Goal: Transaction & Acquisition: Register for event/course

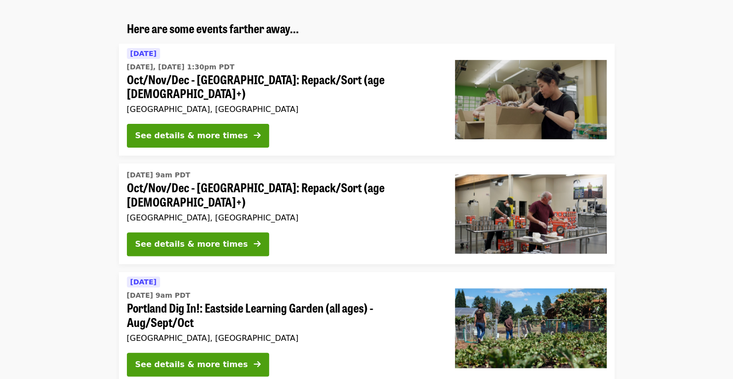
scroll to position [35, 0]
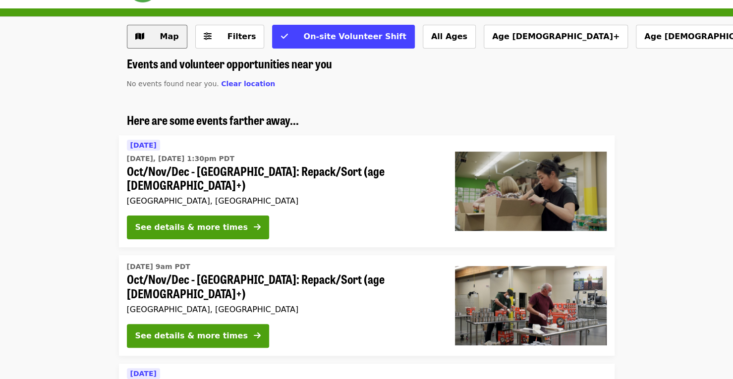
click at [171, 41] on span "Map" at bounding box center [169, 36] width 19 height 9
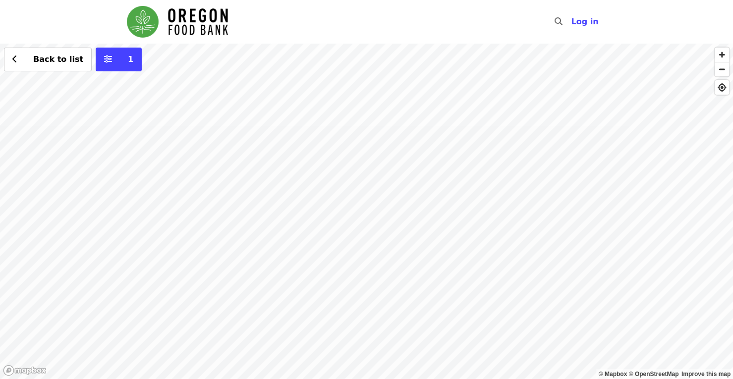
drag, startPoint x: 246, startPoint y: 269, endPoint x: 475, endPoint y: 133, distance: 266.3
click at [475, 133] on div "Back to list 1" at bounding box center [366, 211] width 733 height 335
click at [240, 195] on div "Back to list 1" at bounding box center [366, 211] width 733 height 335
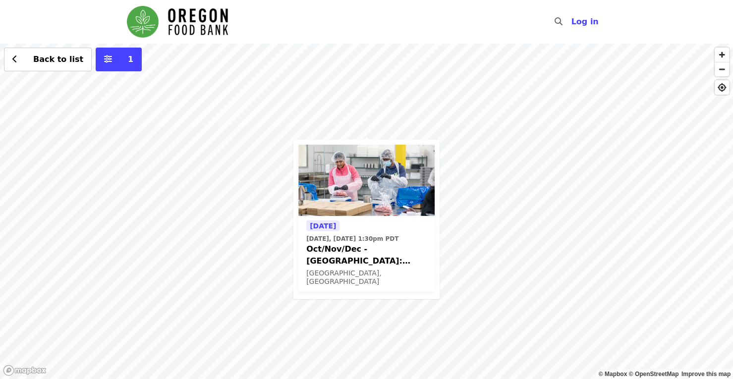
click at [356, 171] on img at bounding box center [366, 180] width 136 height 71
click at [38, 74] on div "[DATE] [DATE], [DATE] 1:30pm PDT Oct/Nov/Dec - [GEOGRAPHIC_DATA]: Repack/Sort (…" at bounding box center [366, 211] width 733 height 335
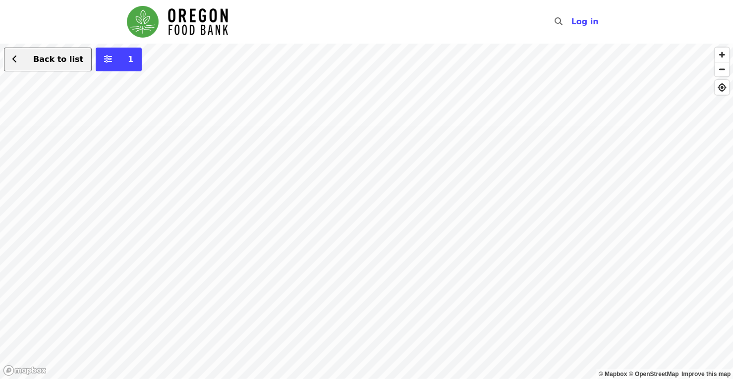
click at [54, 67] on button "Back to list" at bounding box center [48, 60] width 88 height 24
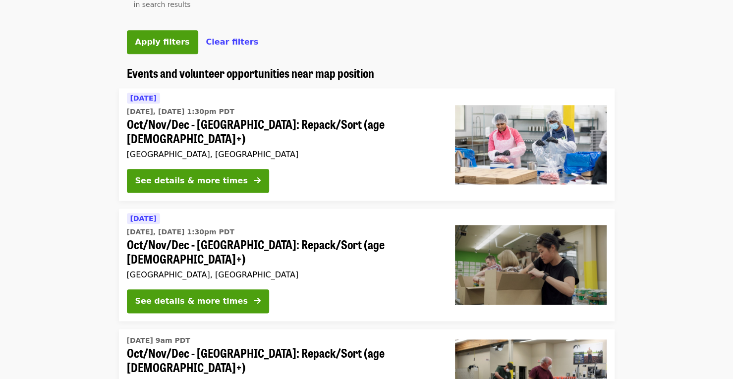
scroll to position [386, 0]
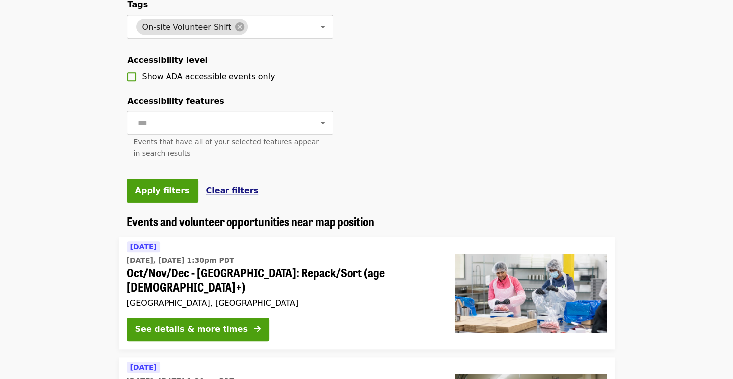
click at [223, 195] on span "Clear filters" at bounding box center [232, 190] width 53 height 9
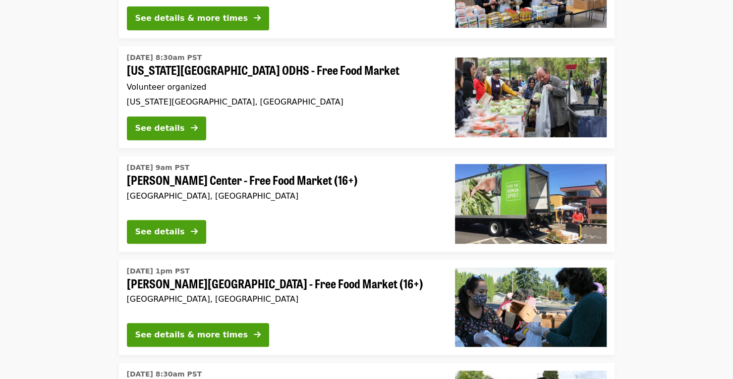
scroll to position [2574, 0]
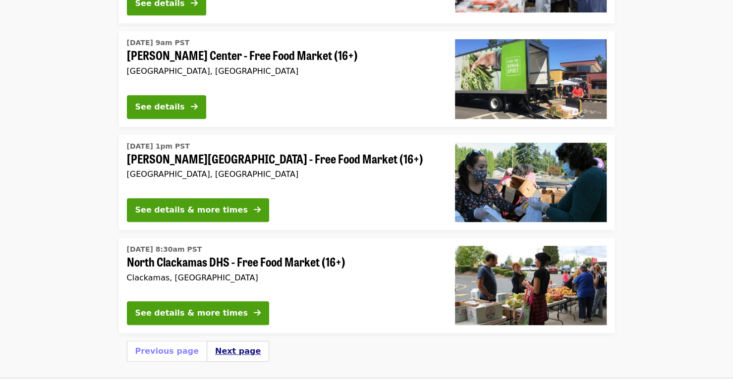
click at [221, 345] on button "Next page" at bounding box center [238, 351] width 46 height 12
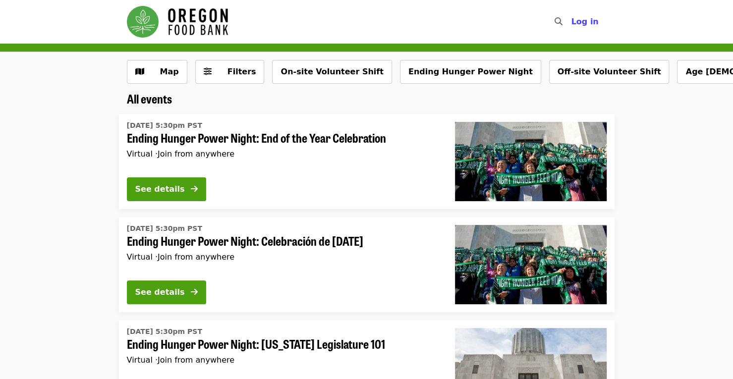
click at [154, 25] on img "Main navigation" at bounding box center [177, 22] width 101 height 32
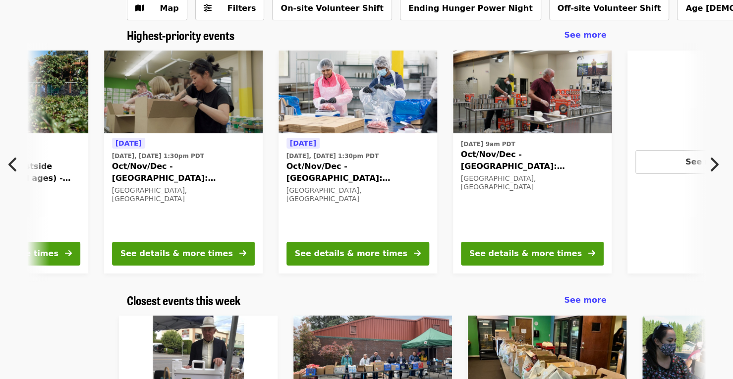
scroll to position [0, 184]
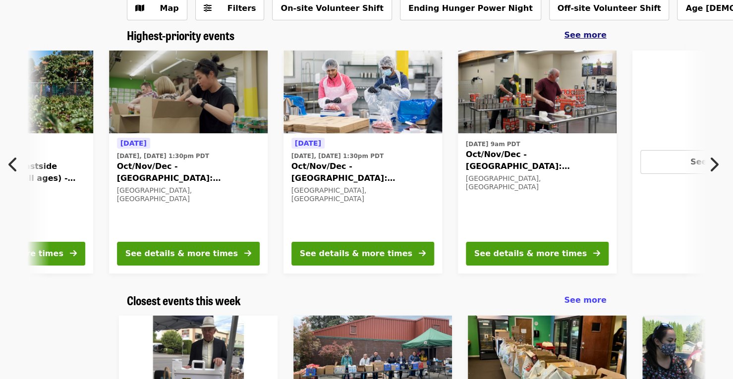
click at [585, 39] on span "See more" at bounding box center [585, 34] width 42 height 9
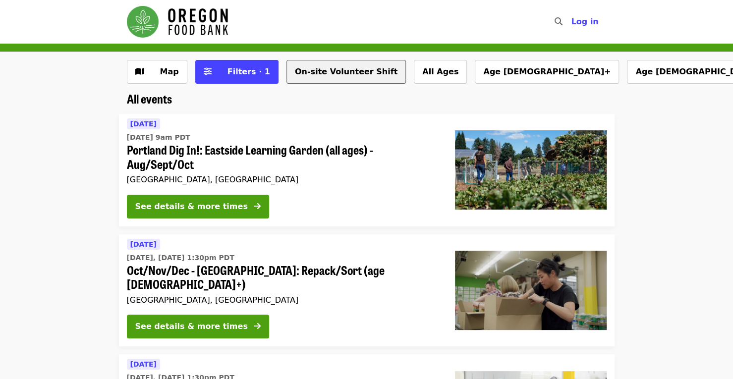
click at [321, 71] on button "On-site Volunteer Shift" at bounding box center [345, 72] width 119 height 24
